Goal: Transaction & Acquisition: Obtain resource

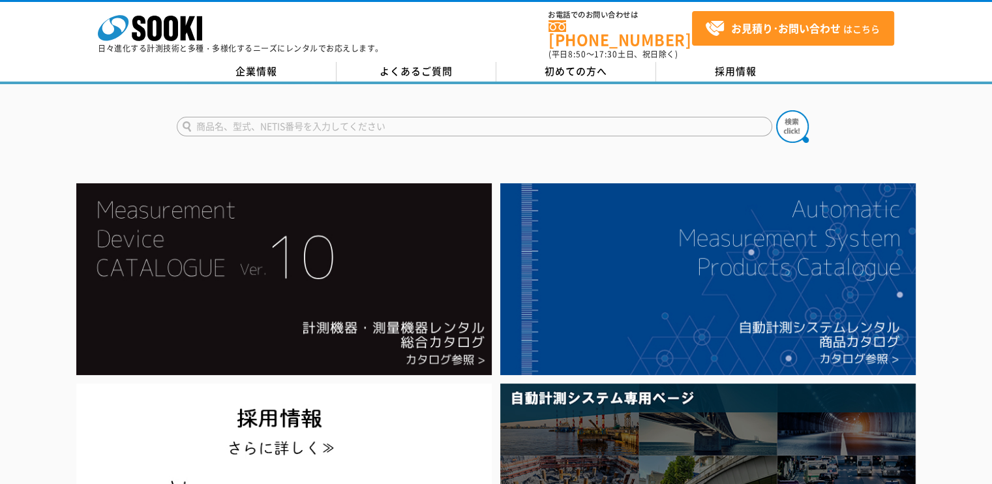
click at [233, 121] on input "text" at bounding box center [474, 127] width 595 height 20
paste input "GPSMAP 67i"
type input "GPSMAP 67i"
click at [776, 110] on button at bounding box center [792, 126] width 33 height 33
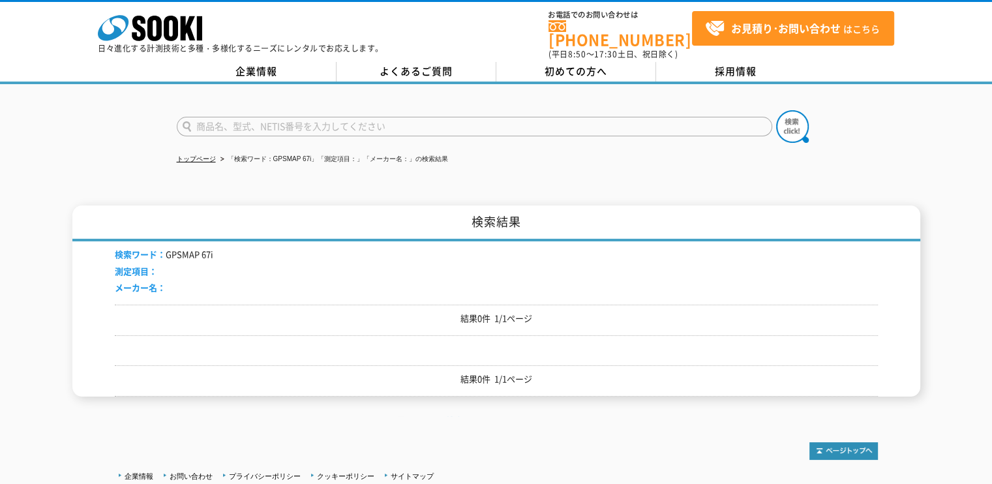
click at [403, 120] on input "text" at bounding box center [474, 127] width 595 height 20
paste input "GPSMAP 67i"
type input "GPSMAP 67"
click at [776, 110] on button at bounding box center [792, 126] width 33 height 33
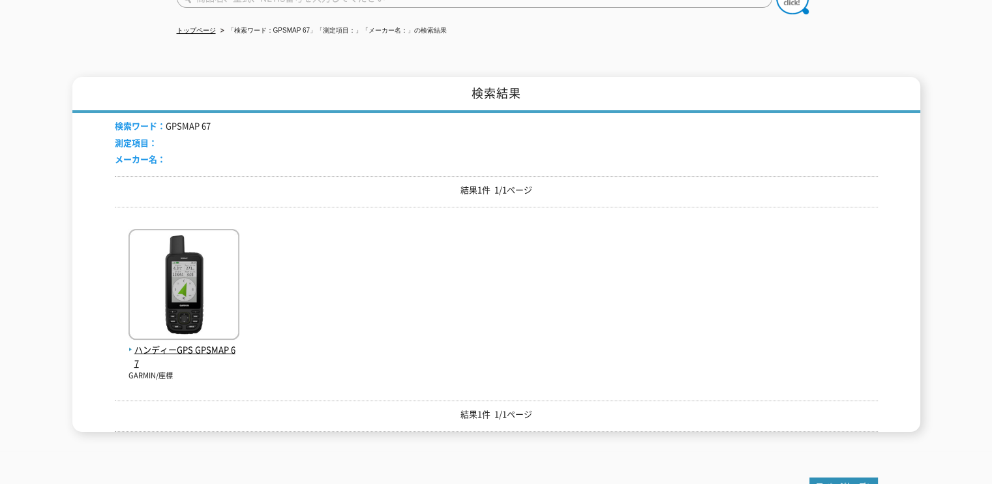
scroll to position [130, 0]
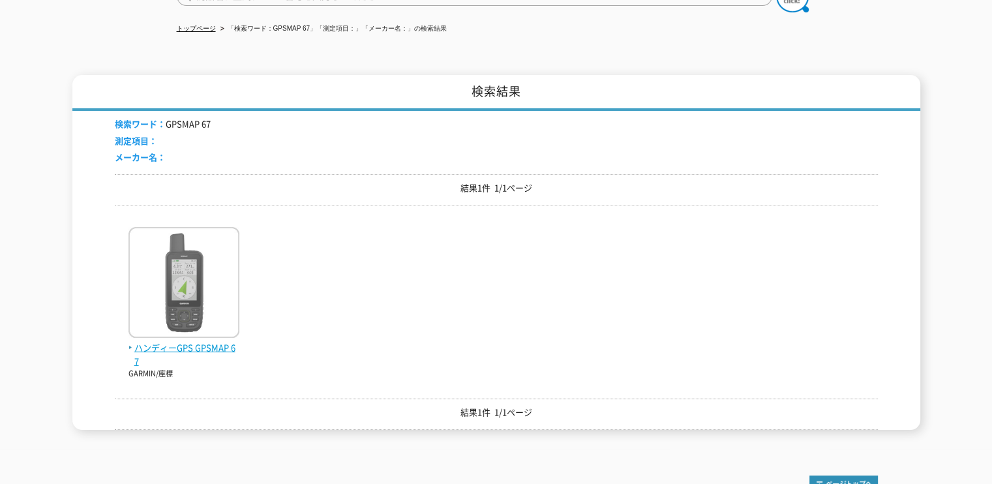
click at [214, 341] on span "ハンディーGPS GPSMAP 67" at bounding box center [183, 354] width 111 height 27
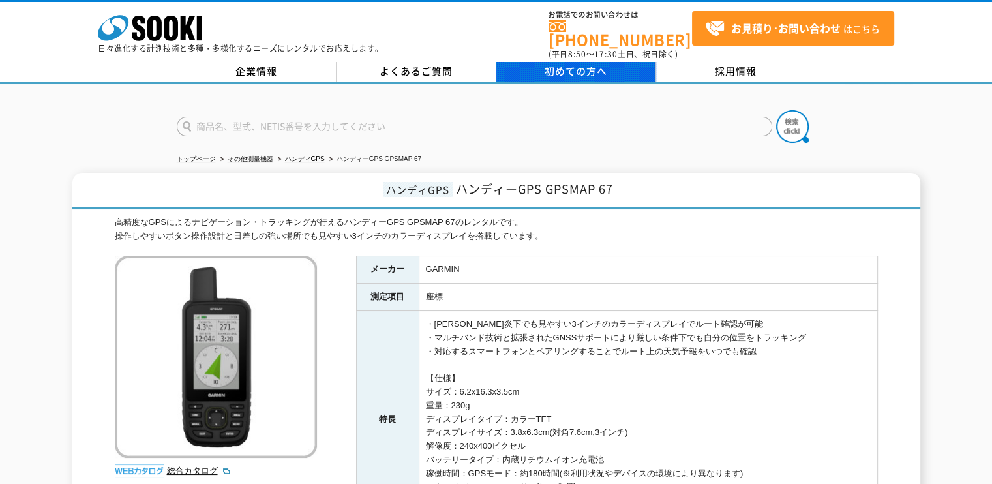
click at [567, 64] on span "初めての方へ" at bounding box center [575, 71] width 63 height 14
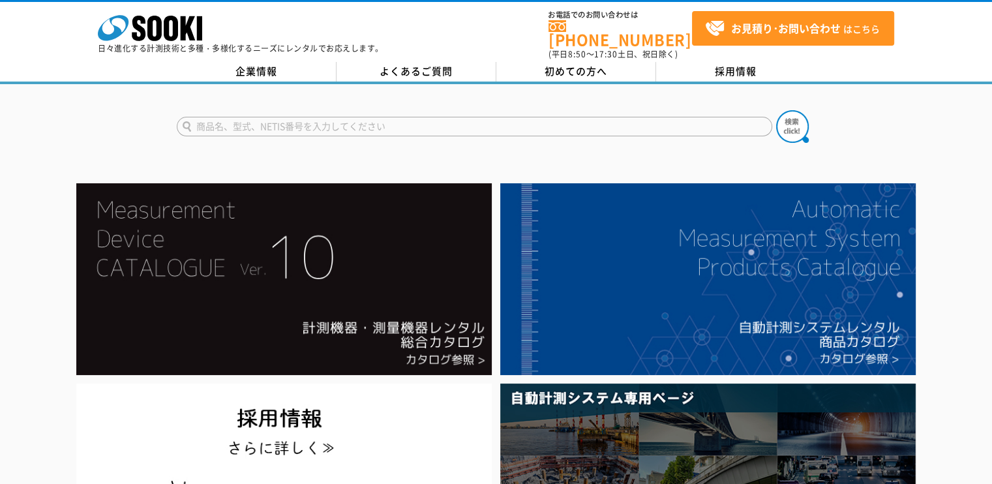
click at [522, 118] on input "text" at bounding box center [474, 127] width 595 height 20
paste input "https://www.yodobashi.com/product/100000001008092367/"
type input "h"
type input "gpsmap"
click at [776, 110] on button at bounding box center [792, 126] width 33 height 33
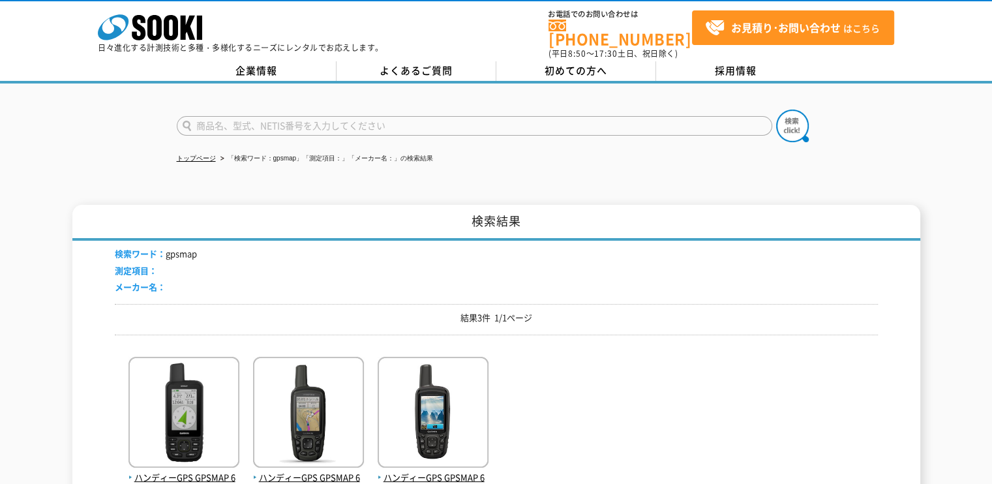
scroll to position [130, 0]
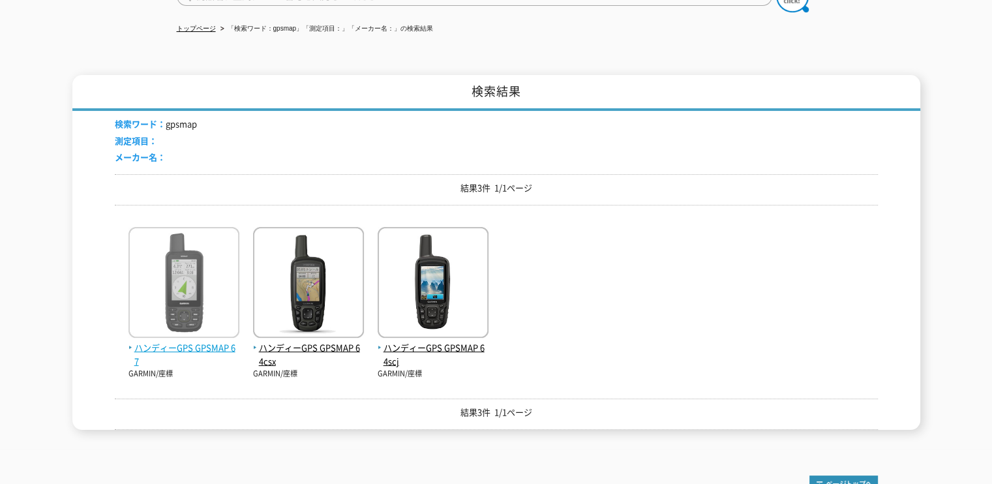
click at [176, 288] on img at bounding box center [183, 284] width 111 height 114
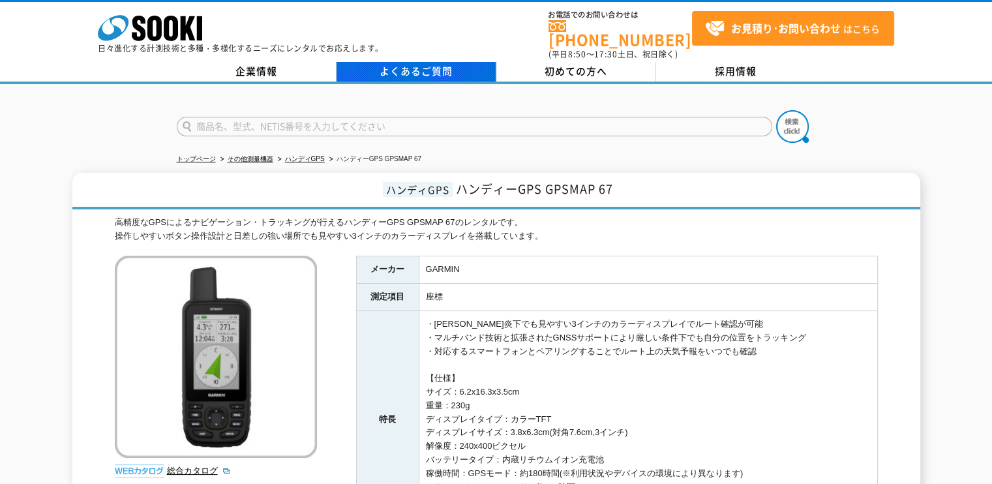
click at [425, 68] on link "よくあるご質問" at bounding box center [416, 72] width 160 height 20
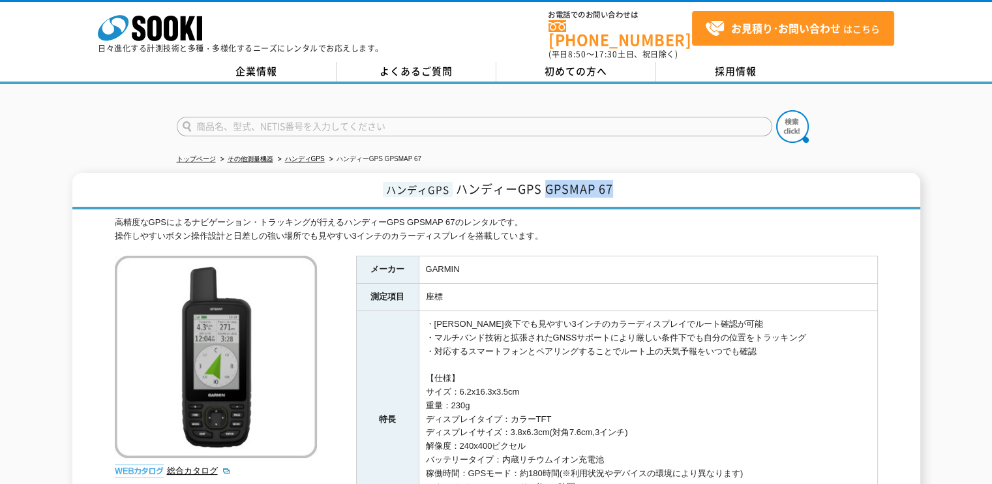
drag, startPoint x: 545, startPoint y: 179, endPoint x: 614, endPoint y: 179, distance: 69.1
click at [614, 179] on h1 "ハンディGPS ハンディーGPS GPSMAP 67" at bounding box center [496, 191] width 848 height 37
copy span "GPSMAP 67"
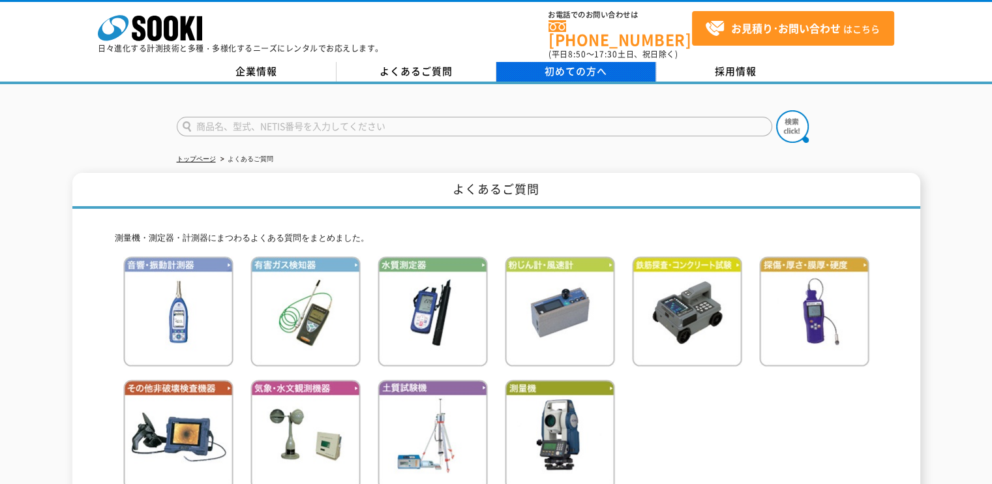
click at [540, 63] on link "初めての方へ" at bounding box center [576, 72] width 160 height 20
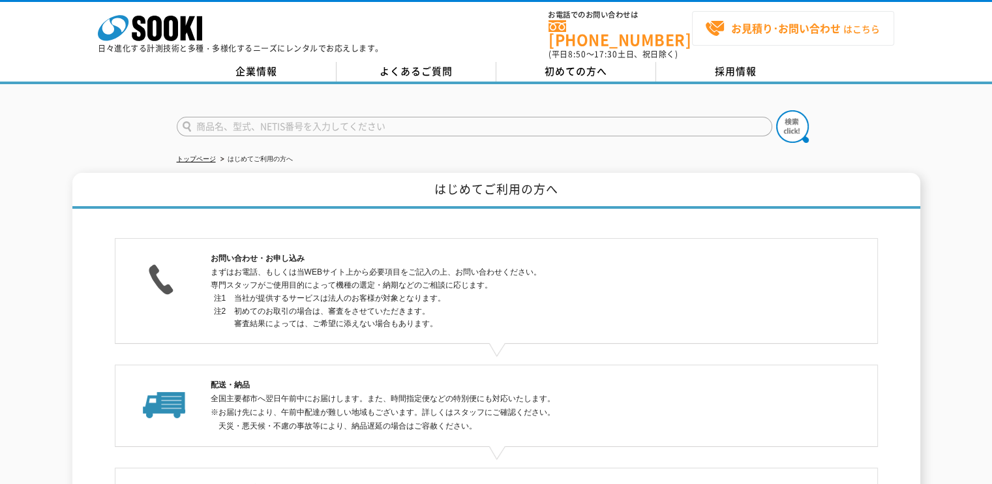
click at [748, 27] on strong "お見積り･お問い合わせ" at bounding box center [786, 28] width 110 height 16
